Goal: Check status: Check status

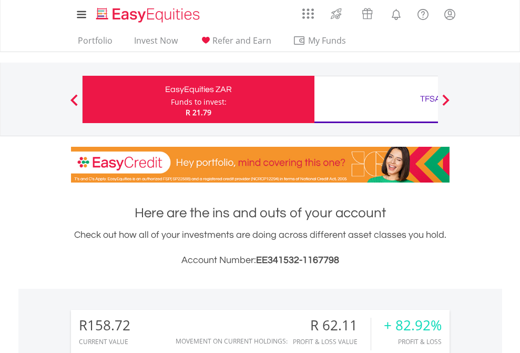
scroll to position [101, 165]
click at [171, 99] on div "Funds to invest:" at bounding box center [199, 102] width 56 height 11
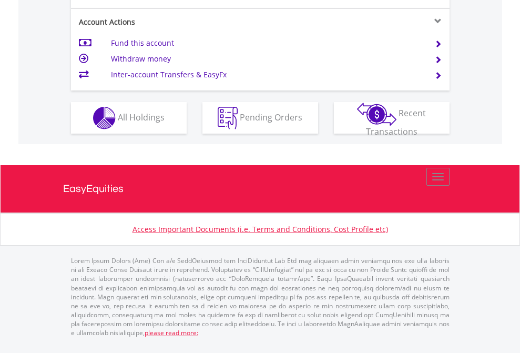
scroll to position [1029, 0]
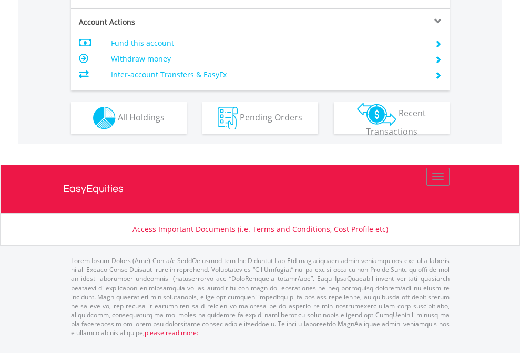
scroll to position [1008, 0]
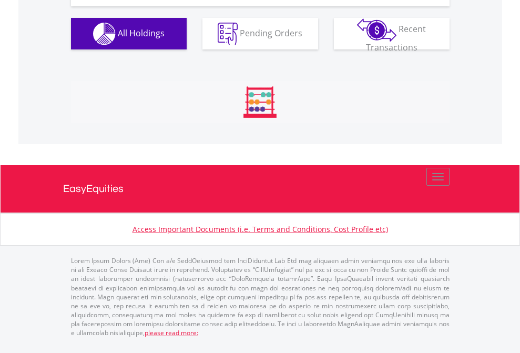
scroll to position [101, 165]
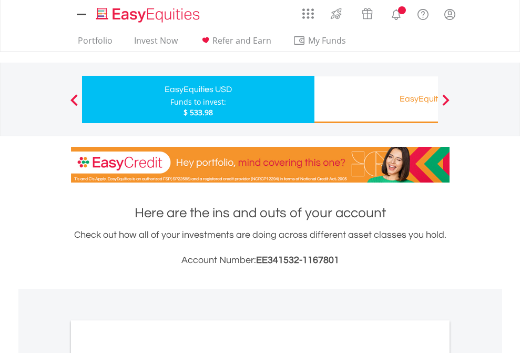
scroll to position [632, 0]
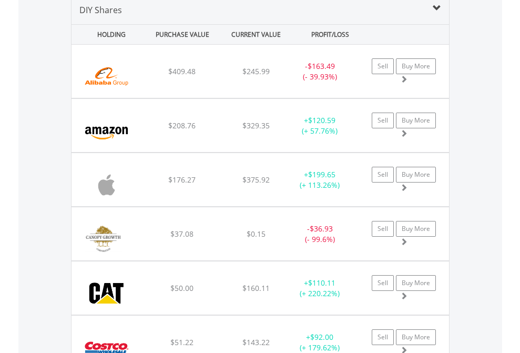
scroll to position [1017, 0]
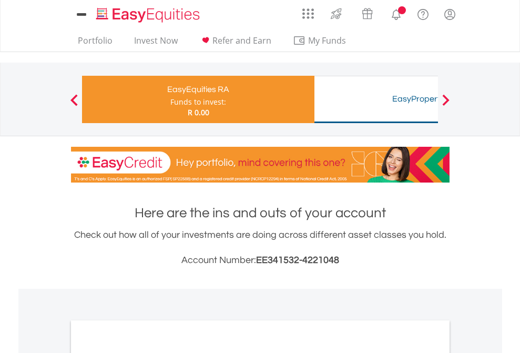
scroll to position [632, 0]
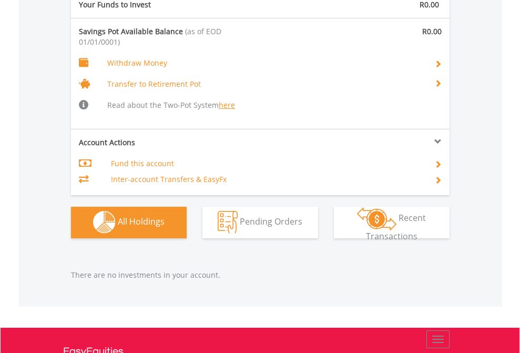
scroll to position [1103, 0]
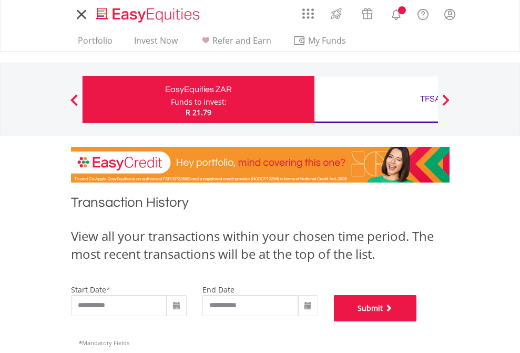
click at [417, 321] on button "Submit" at bounding box center [375, 308] width 83 height 26
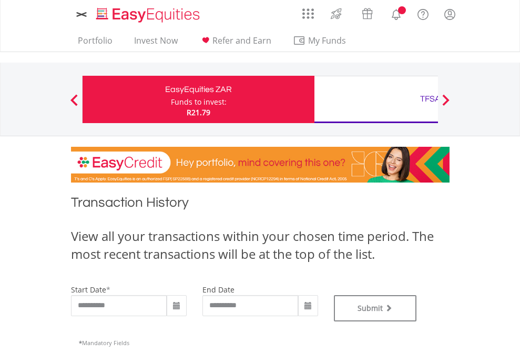
click at [376, 99] on div "TFSA" at bounding box center [430, 99] width 219 height 15
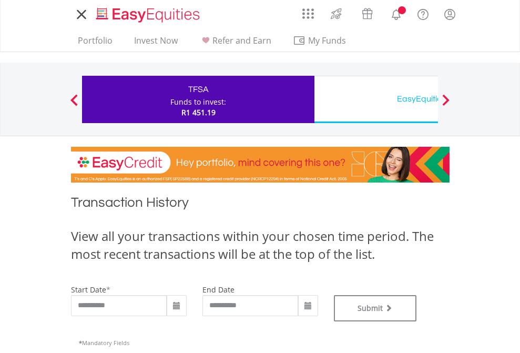
type input "**********"
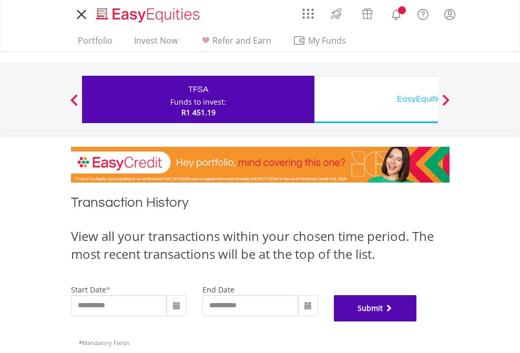
click at [417, 321] on button "Submit" at bounding box center [375, 308] width 83 height 26
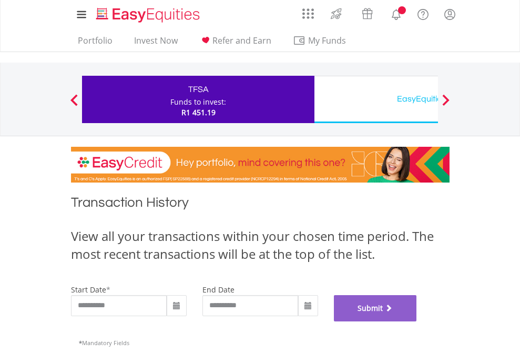
scroll to position [427, 0]
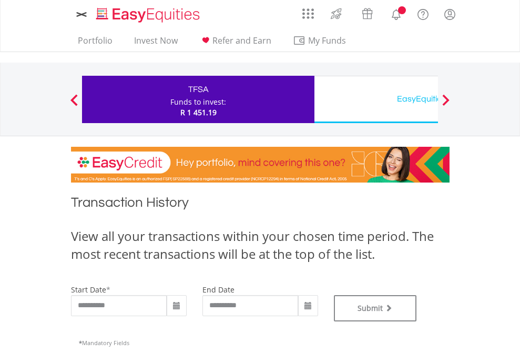
click at [376, 99] on div "EasyEquities USD" at bounding box center [430, 99] width 219 height 15
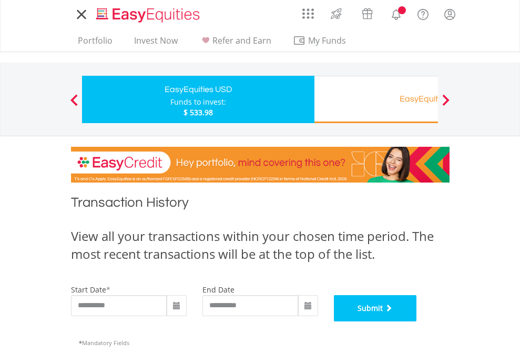
click at [417, 321] on button "Submit" at bounding box center [375, 308] width 83 height 26
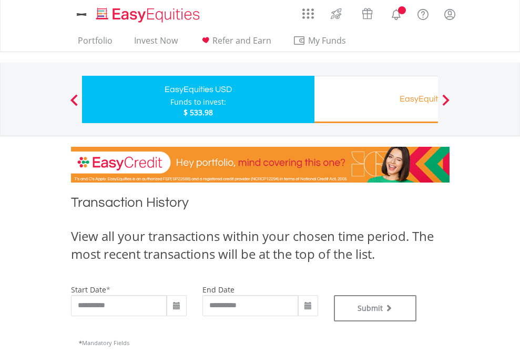
click at [376, 99] on div "EasyEquities RA" at bounding box center [430, 99] width 219 height 15
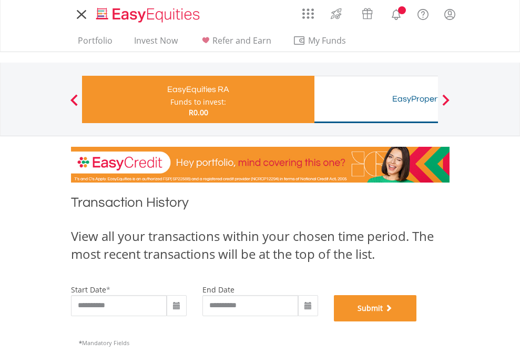
click at [417, 321] on button "Submit" at bounding box center [375, 308] width 83 height 26
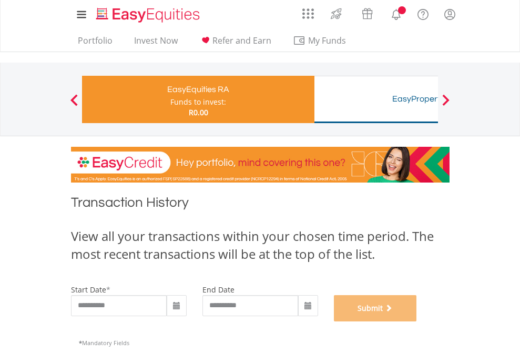
scroll to position [427, 0]
